Goal: Task Accomplishment & Management: Manage account settings

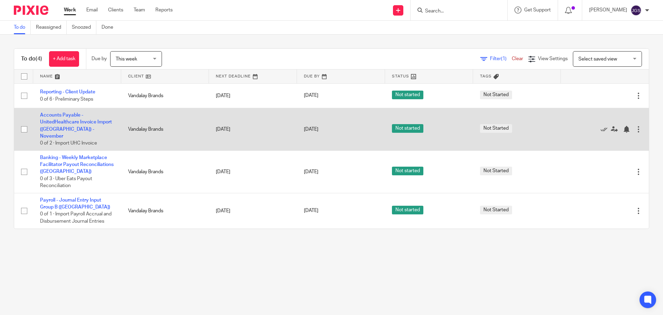
click at [23, 126] on input "checkbox" at bounding box center [24, 129] width 13 height 13
checkbox input "true"
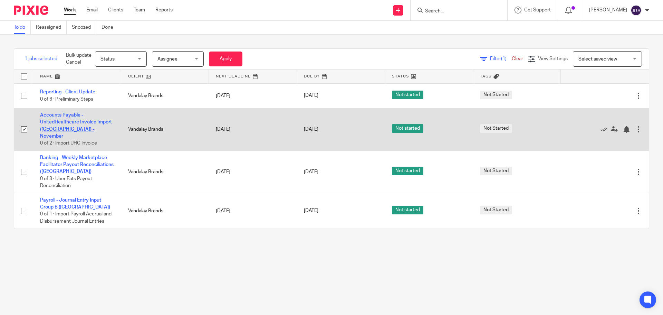
click at [58, 120] on link "Accounts Payable - UnitedHealthcare Invoice Import ([GEOGRAPHIC_DATA]) - Novemb…" at bounding box center [76, 126] width 72 height 26
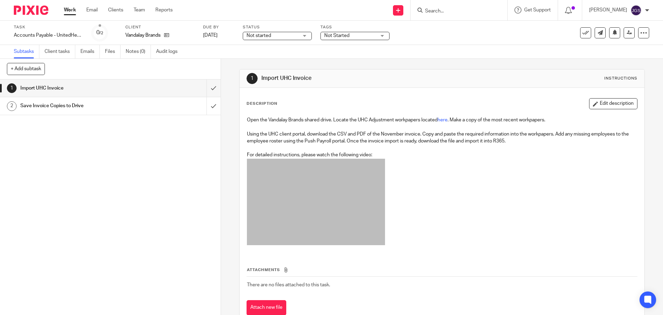
click at [307, 36] on div "Not started Not started" at bounding box center [277, 36] width 69 height 8
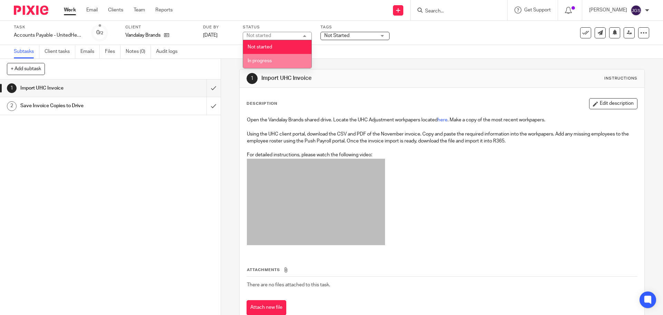
click at [289, 61] on li "In progress" at bounding box center [277, 61] width 68 height 14
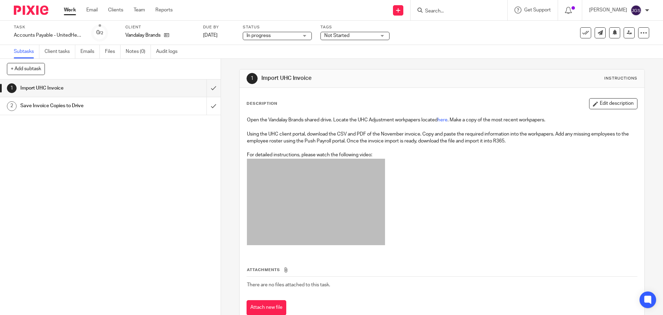
click at [384, 34] on div "Not Started" at bounding box center [355, 36] width 69 height 8
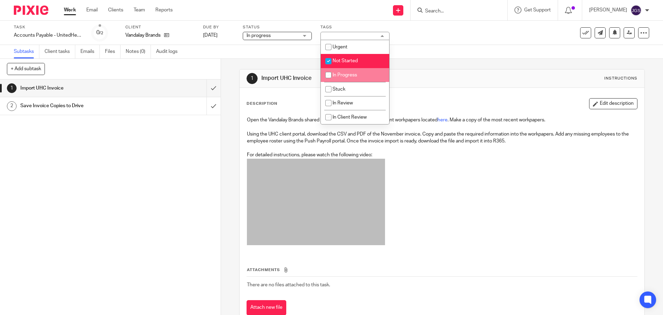
click at [348, 77] on li "In Progress" at bounding box center [355, 75] width 68 height 14
checkbox input "true"
click at [339, 60] on span "Not Started" at bounding box center [345, 60] width 25 height 5
checkbox input "false"
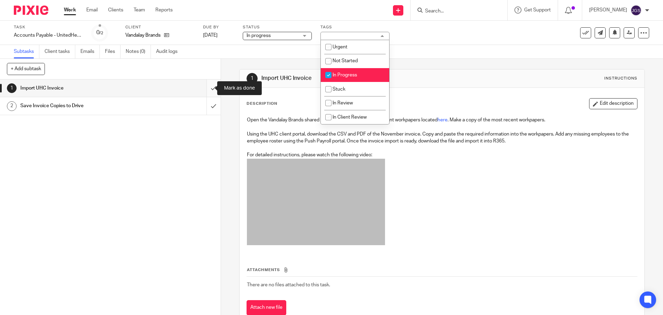
click at [206, 87] on input "submit" at bounding box center [110, 87] width 221 height 17
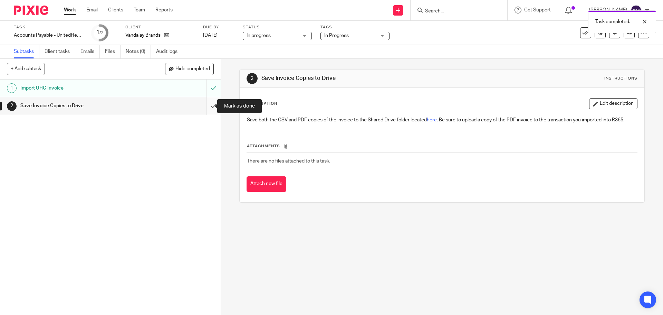
click at [206, 106] on input "submit" at bounding box center [110, 105] width 221 height 17
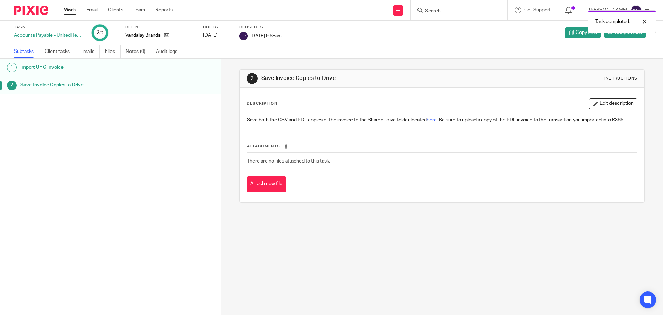
click at [69, 9] on link "Work" at bounding box center [70, 10] width 12 height 7
